Goal: Entertainment & Leisure: Browse casually

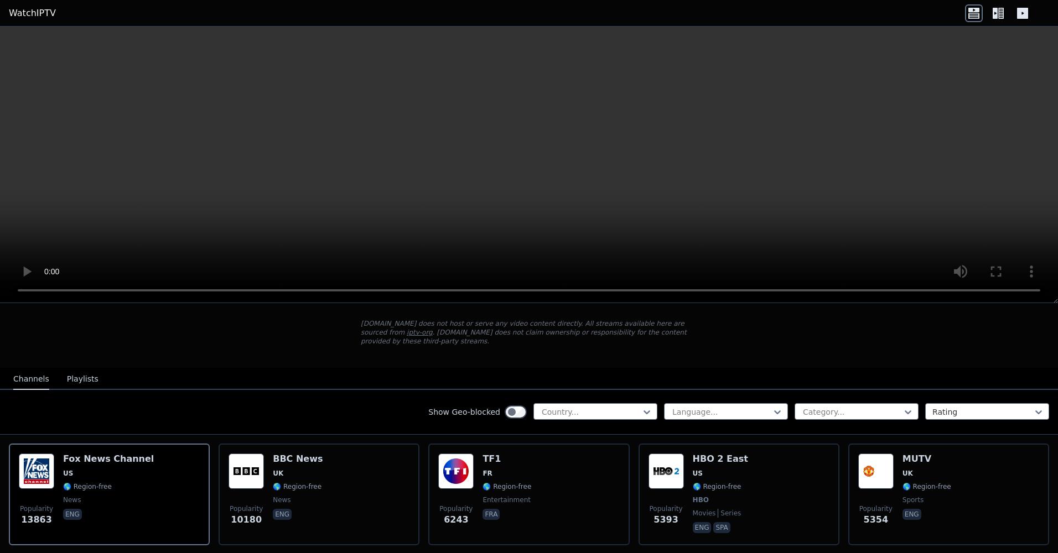
scroll to position [55, 0]
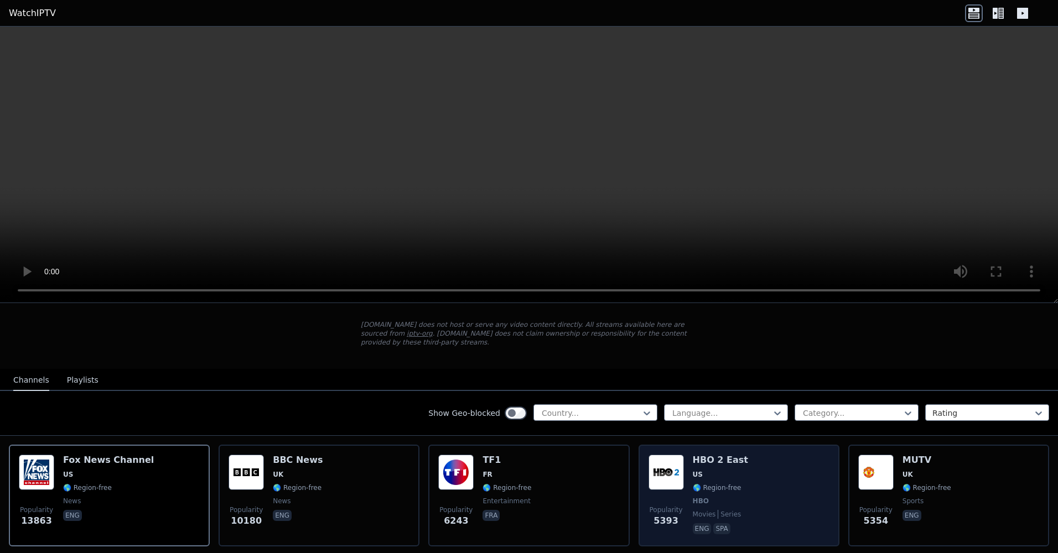
click at [650, 464] on img at bounding box center [665, 472] width 35 height 35
drag, startPoint x: 694, startPoint y: 462, endPoint x: 689, endPoint y: 466, distance: 6.7
click at [692, 470] on span "US" at bounding box center [697, 474] width 10 height 9
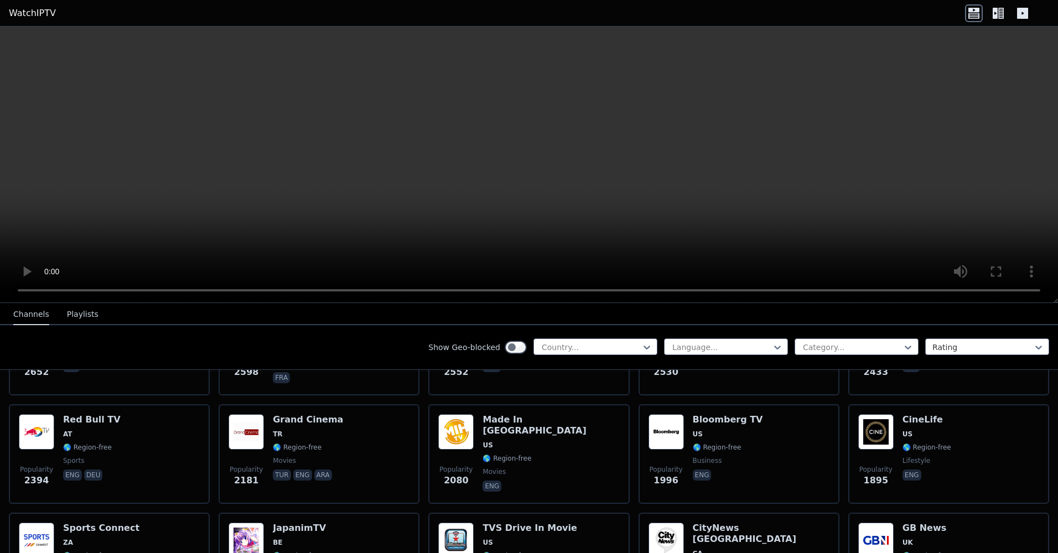
scroll to position [442, 0]
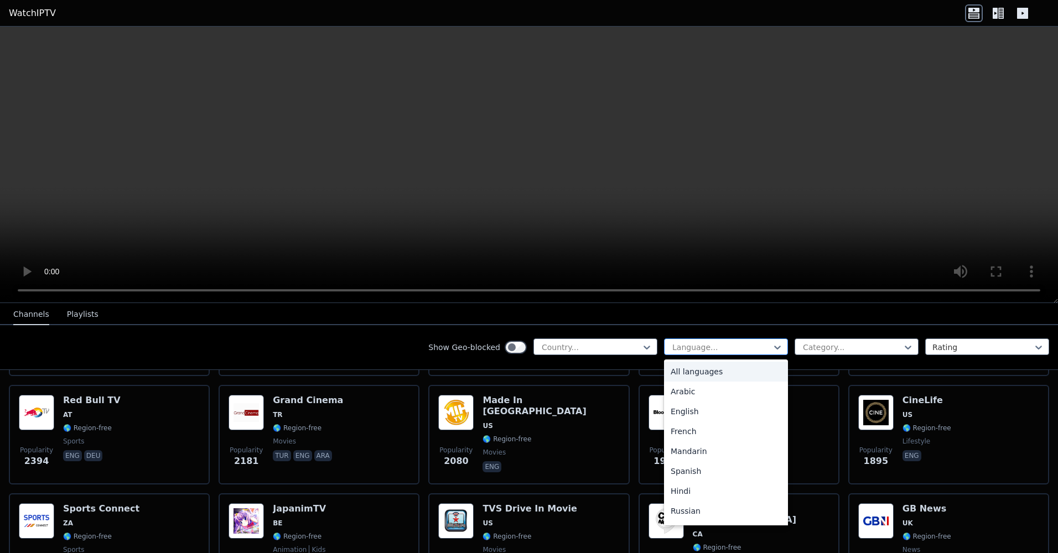
click at [675, 346] on div at bounding box center [721, 347] width 101 height 11
click at [689, 406] on div "English" at bounding box center [726, 412] width 124 height 20
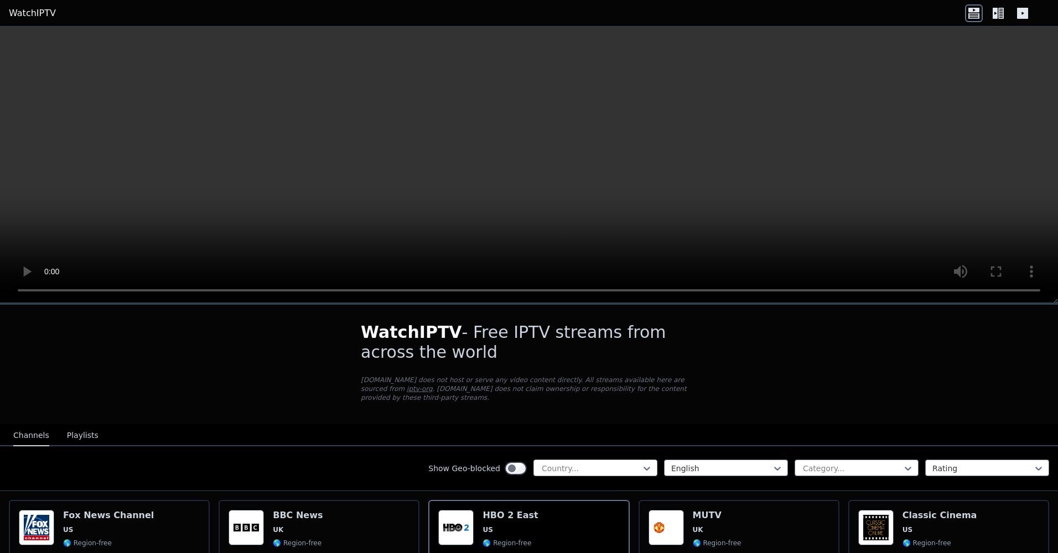
click at [621, 463] on div at bounding box center [590, 468] width 101 height 11
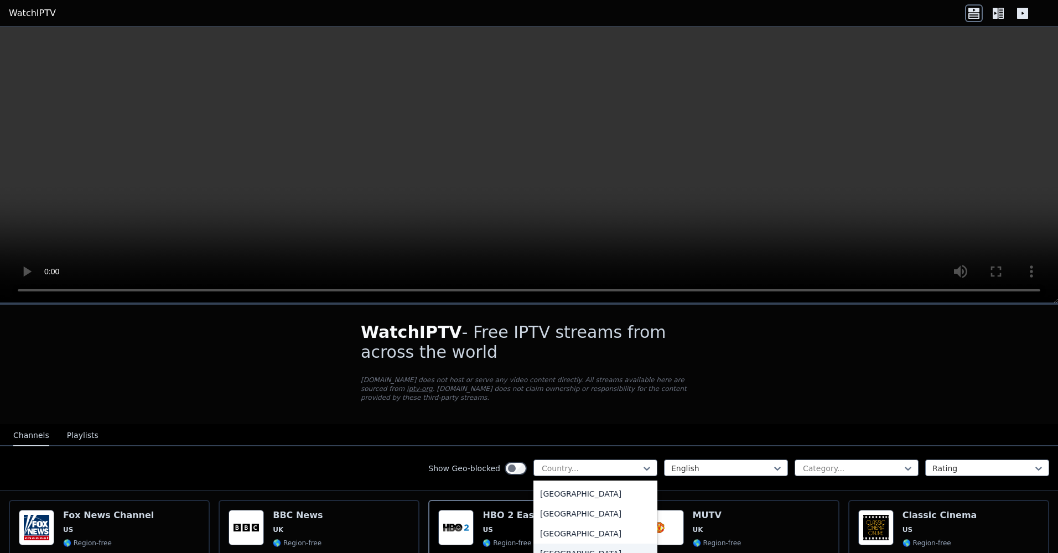
scroll to position [3874, 0]
click at [588, 522] on div "[GEOGRAPHIC_DATA]" at bounding box center [595, 532] width 124 height 20
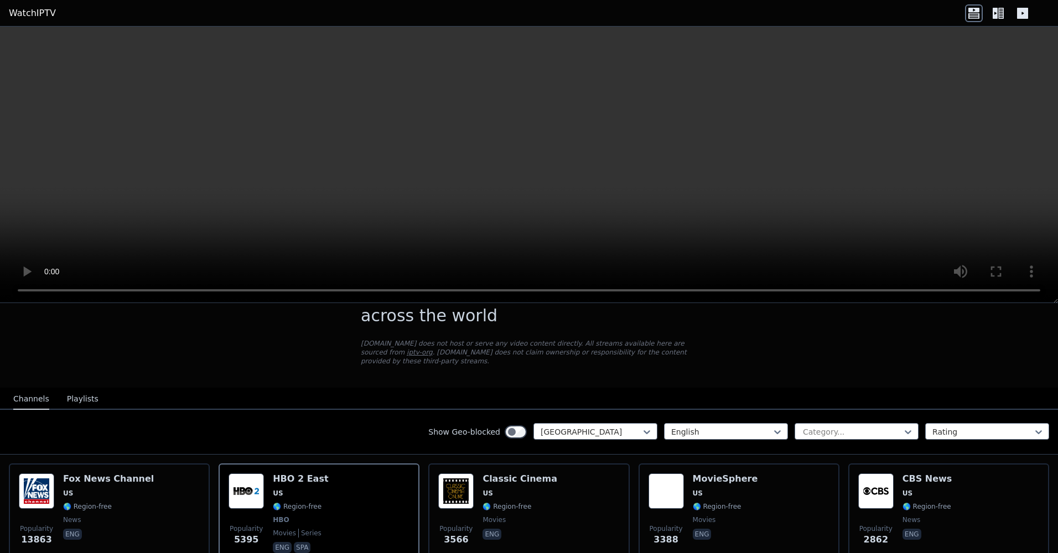
scroll to position [55, 0]
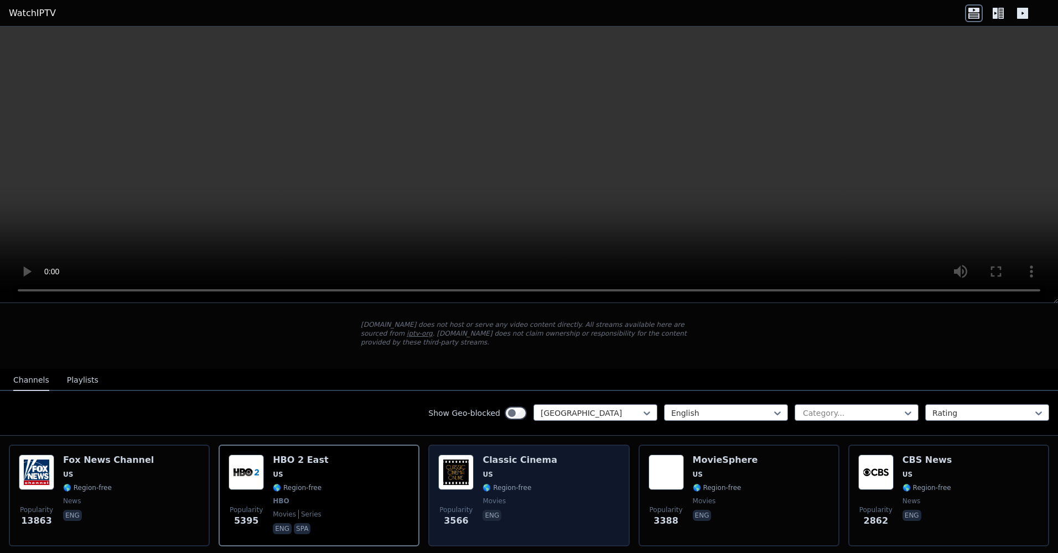
click at [509, 470] on span "US" at bounding box center [519, 474] width 75 height 9
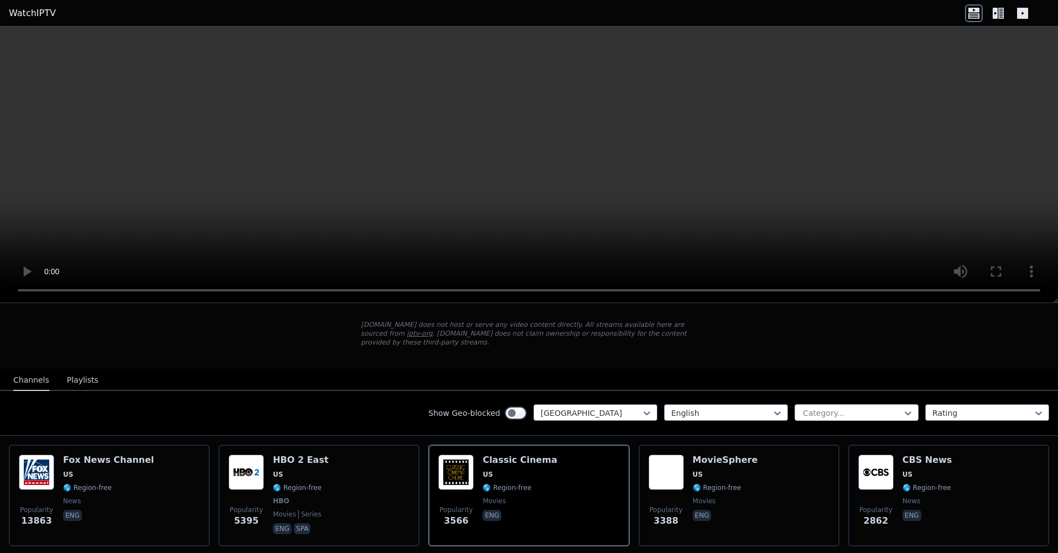
click at [839, 408] on div at bounding box center [851, 413] width 101 height 11
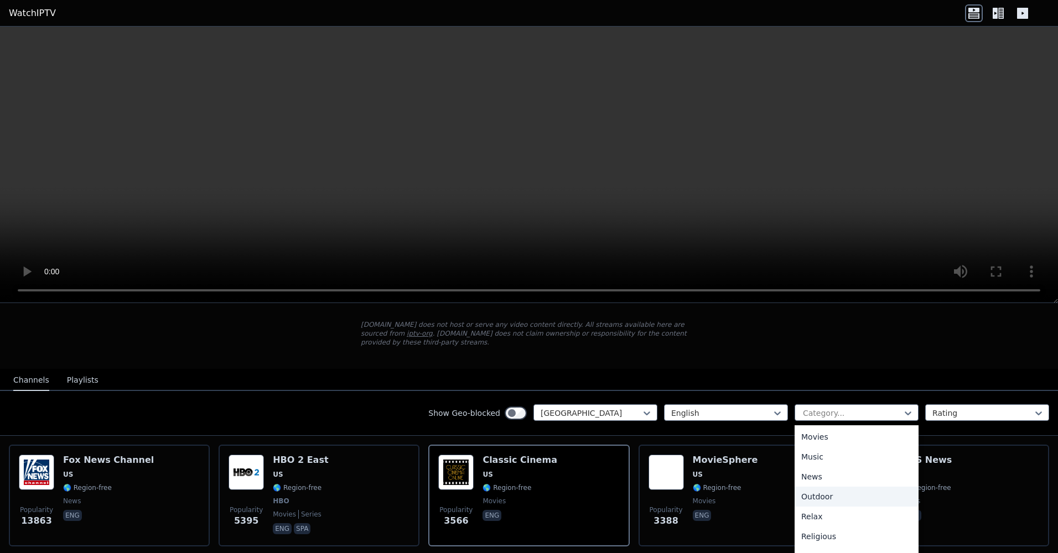
scroll to position [244, 0]
click at [831, 484] on div "Movies" at bounding box center [856, 492] width 124 height 20
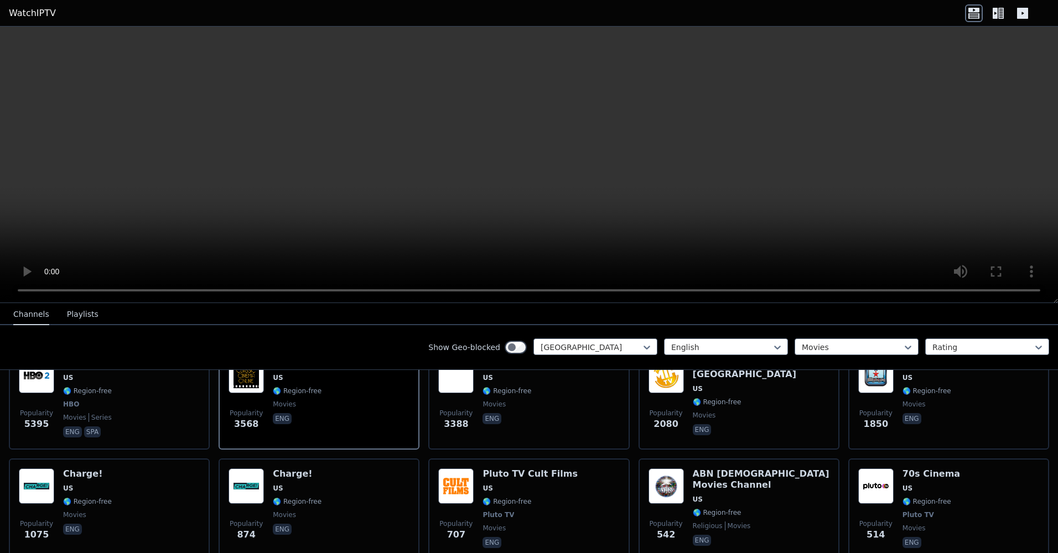
scroll to position [166, 0]
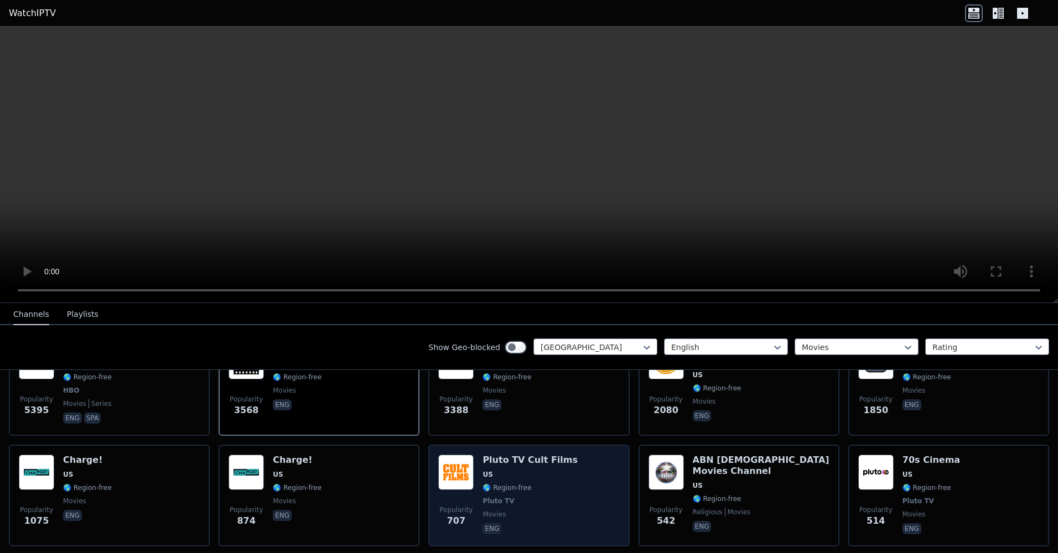
click at [447, 465] on img at bounding box center [455, 472] width 35 height 35
click at [474, 468] on div "Popularity 707 Pluto TV Cult Films US 🌎 Region-free Pluto TV movies eng" at bounding box center [528, 496] width 181 height 82
drag, startPoint x: 474, startPoint y: 468, endPoint x: 460, endPoint y: 468, distance: 14.4
click at [460, 468] on img at bounding box center [455, 472] width 35 height 35
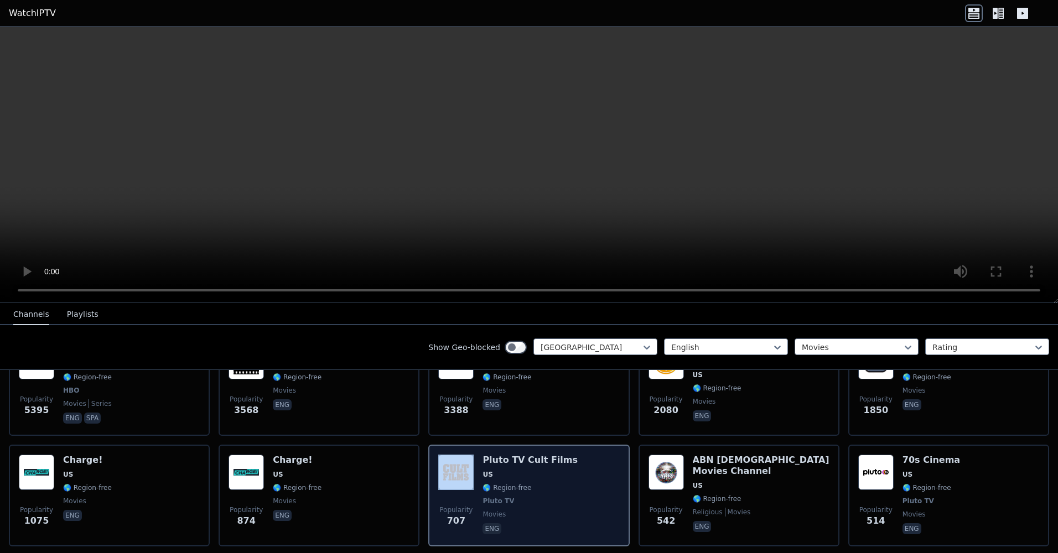
drag, startPoint x: 460, startPoint y: 468, endPoint x: 462, endPoint y: 476, distance: 7.5
click at [462, 476] on img at bounding box center [455, 472] width 35 height 35
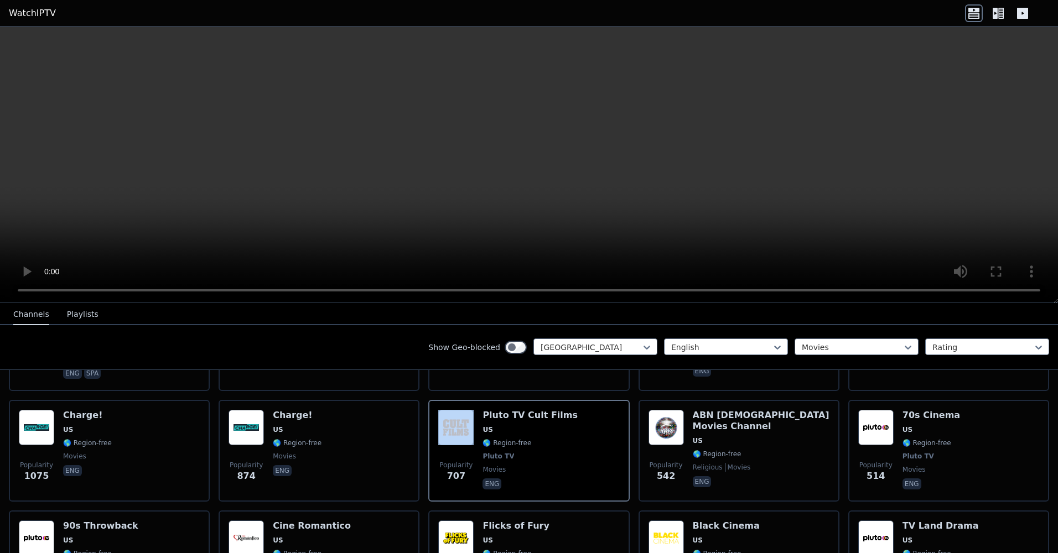
scroll to position [221, 0]
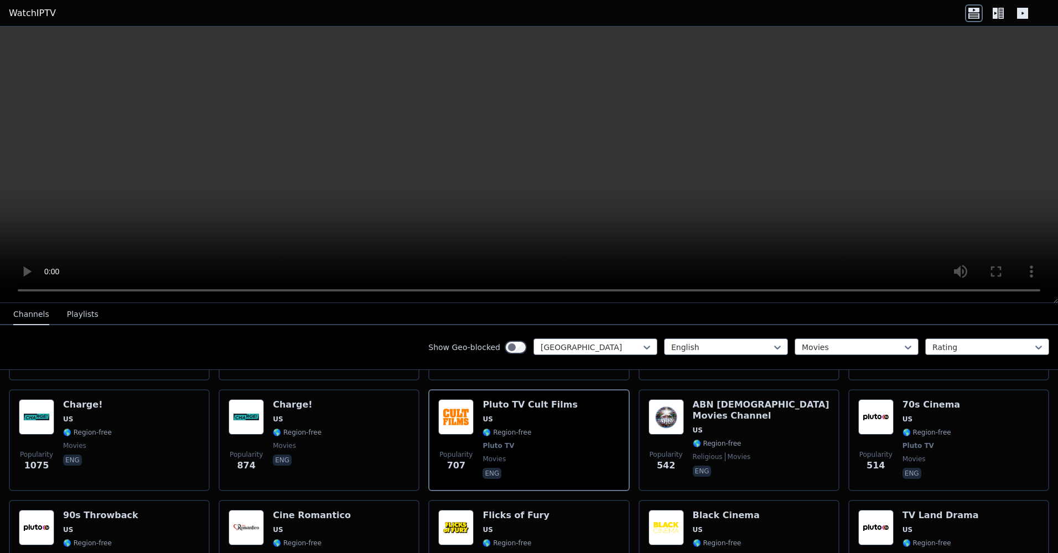
click at [376, 25] on header "WatchIPTV" at bounding box center [529, 13] width 1058 height 27
